Goal: Task Accomplishment & Management: Manage account settings

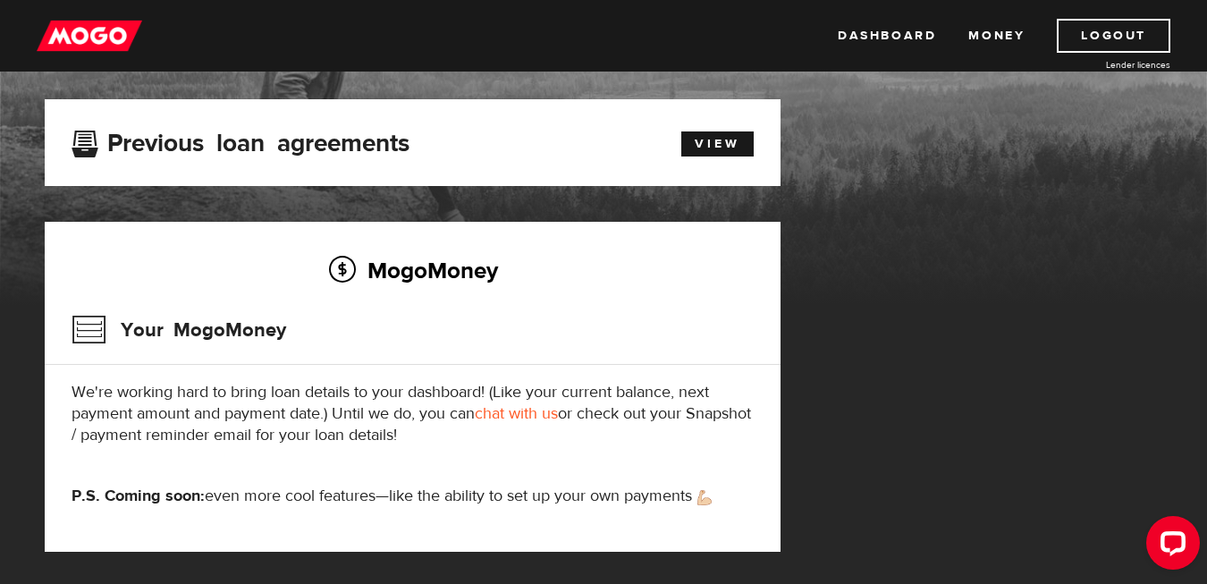
scroll to position [96, 0]
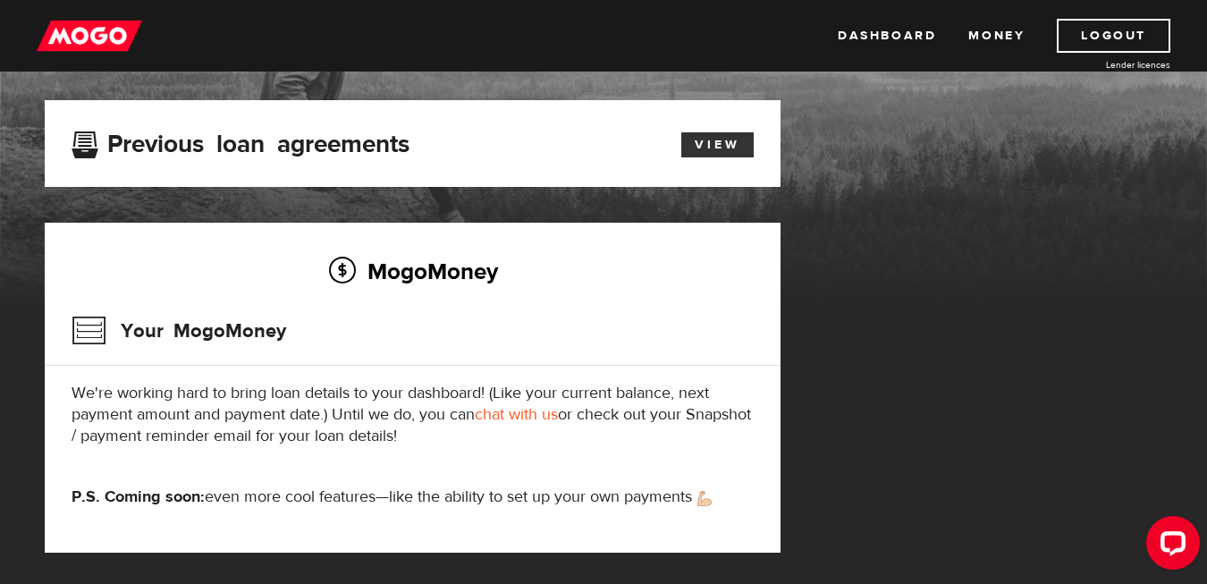
click at [717, 141] on link "View" at bounding box center [717, 144] width 72 height 25
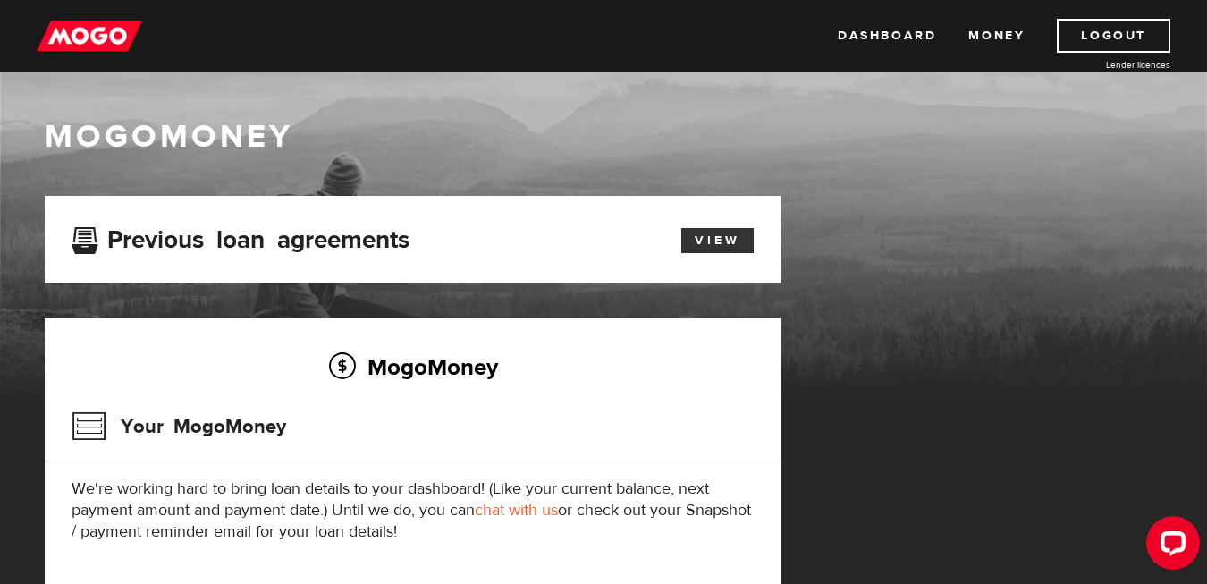
click at [710, 236] on link "View" at bounding box center [717, 240] width 72 height 25
click at [1089, 37] on link "Logout" at bounding box center [1114, 36] width 114 height 34
